Goal: Task Accomplishment & Management: Use online tool/utility

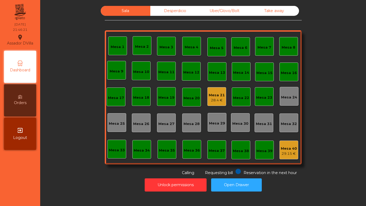
click at [223, 103] on div "Mesa 21 28.4 €" at bounding box center [216, 96] width 19 height 19
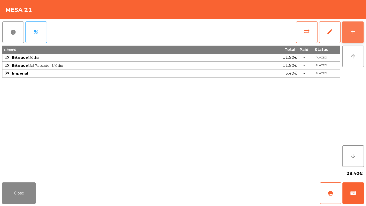
click at [352, 32] on div "add" at bounding box center [353, 31] width 6 height 6
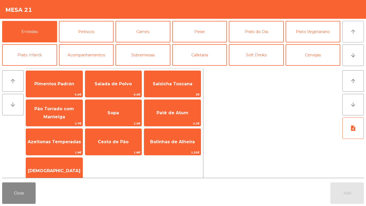
click at [358, 33] on button "arrow_upward" at bounding box center [353, 31] width 21 height 21
click at [301, 51] on button "Cervejas" at bounding box center [313, 54] width 55 height 21
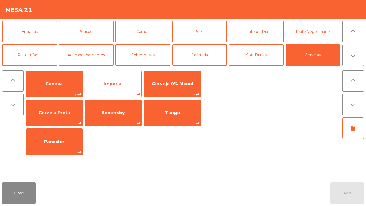
click at [114, 75] on div "Imperial 1.8€" at bounding box center [113, 83] width 57 height 27
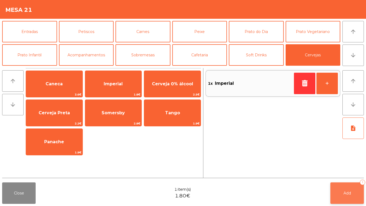
click at [355, 185] on button "Add 1" at bounding box center [348, 192] width 34 height 21
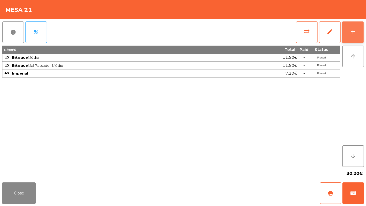
click at [349, 35] on button "add" at bounding box center [352, 31] width 21 height 21
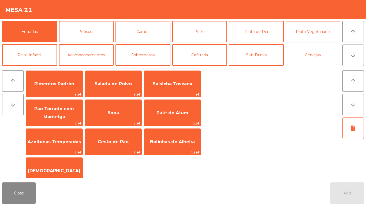
drag, startPoint x: 324, startPoint y: 54, endPoint x: 220, endPoint y: 69, distance: 105.5
click at [324, 54] on button "Cervejas" at bounding box center [313, 54] width 55 height 21
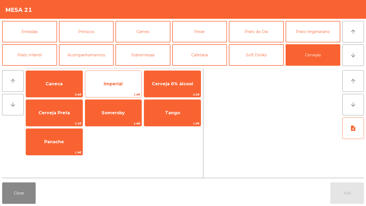
click at [129, 82] on span "Imperial" at bounding box center [113, 84] width 57 height 14
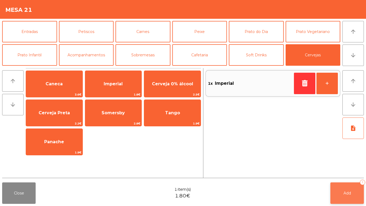
click at [347, 196] on button "Add 1" at bounding box center [348, 192] width 34 height 21
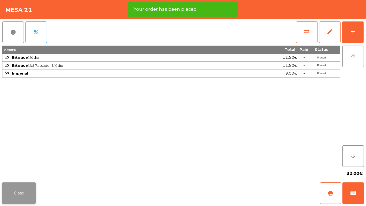
click at [17, 186] on button "Close" at bounding box center [19, 192] width 34 height 21
